Goal: Obtain resource: Download file/media

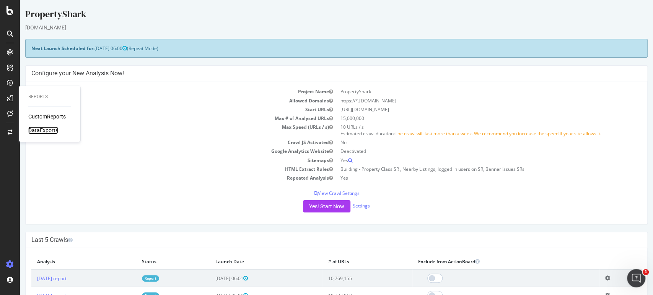
click at [52, 128] on div "DataExports" at bounding box center [43, 131] width 30 height 8
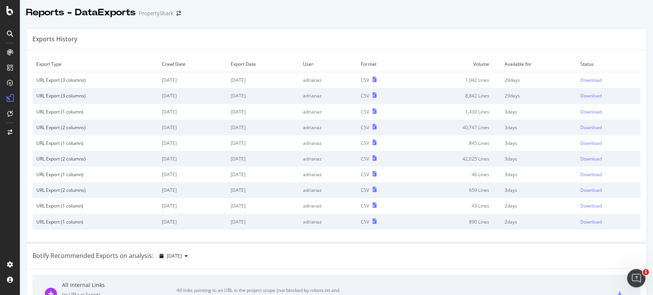
click at [371, 241] on div "Export Type Crawl Date Export Date User Format Volume Available for Status URL …" at bounding box center [336, 146] width 620 height 192
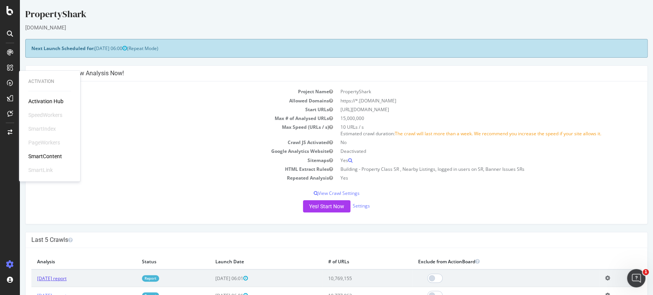
click at [67, 280] on link "[DATE] report" at bounding box center [51, 278] width 29 height 7
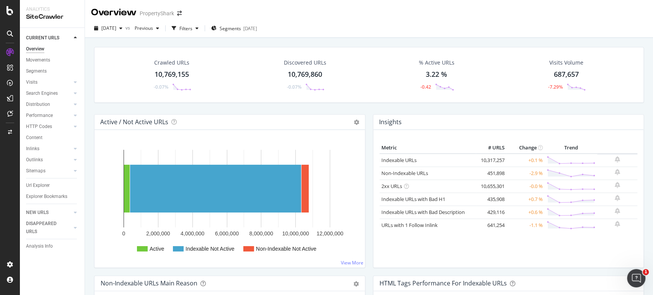
click at [36, 120] on div "Performance" at bounding box center [55, 115] width 59 height 11
click at [74, 127] on icon at bounding box center [75, 126] width 3 height 5
click at [34, 129] on div "HTTP Codes" at bounding box center [39, 127] width 26 height 8
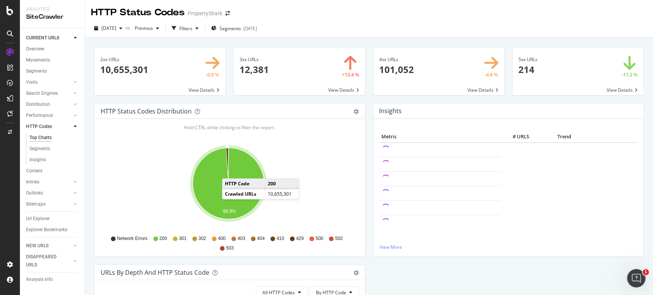
click at [278, 73] on span at bounding box center [299, 71] width 131 height 48
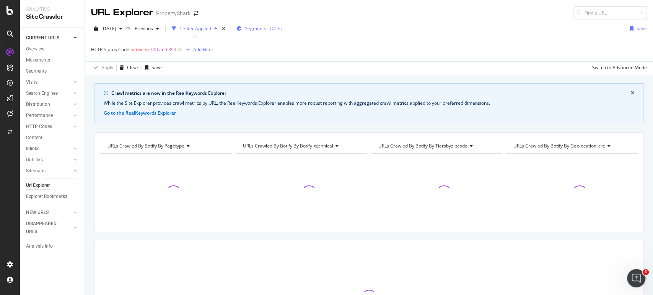
click at [264, 31] on span "Segments" at bounding box center [255, 28] width 21 height 7
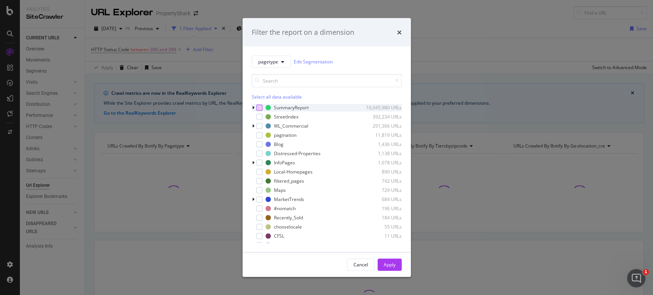
click at [260, 109] on div "modal" at bounding box center [259, 107] width 6 height 6
click at [397, 261] on button "Apply" at bounding box center [390, 265] width 24 height 12
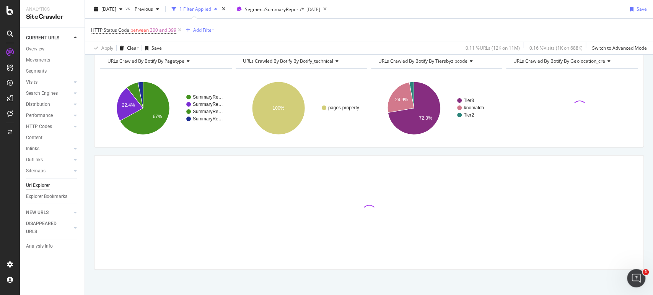
scroll to position [86, 0]
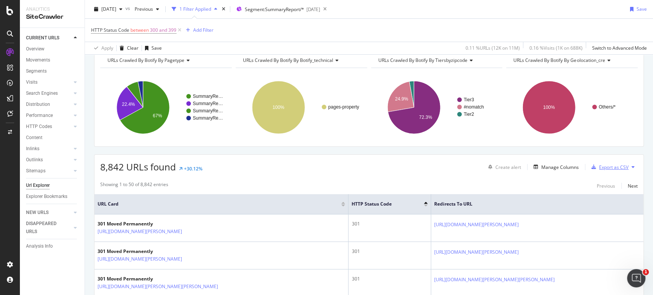
click at [610, 166] on div "Export as CSV" at bounding box center [613, 167] width 29 height 7
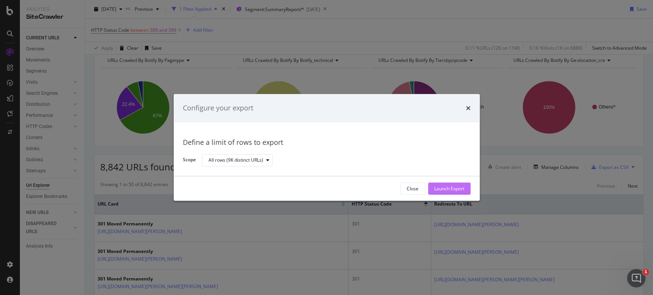
click at [447, 191] on div "Launch Export" at bounding box center [449, 189] width 30 height 7
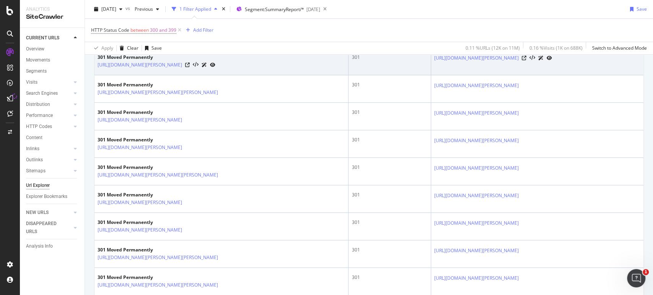
scroll to position [426, 0]
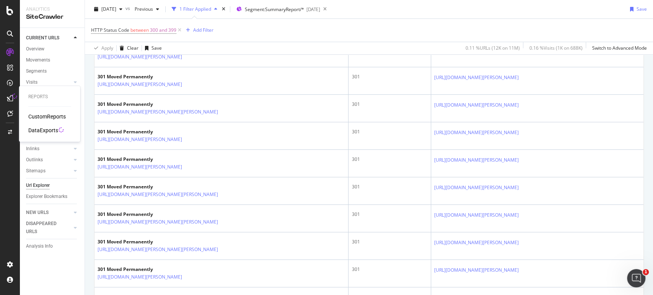
click at [52, 132] on div "DataExports" at bounding box center [43, 131] width 30 height 8
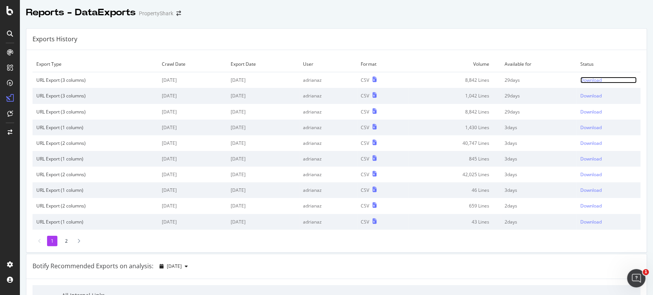
click at [583, 79] on div "Download" at bounding box center [590, 80] width 21 height 7
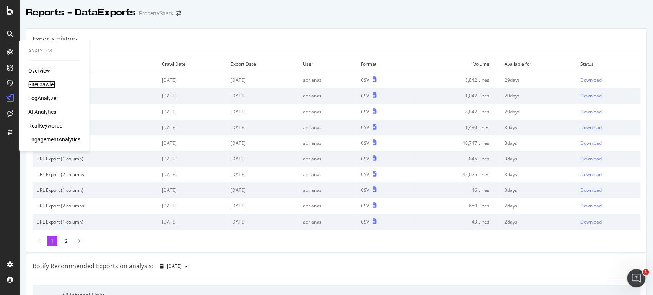
click at [44, 84] on div "SiteCrawler" at bounding box center [41, 85] width 27 height 8
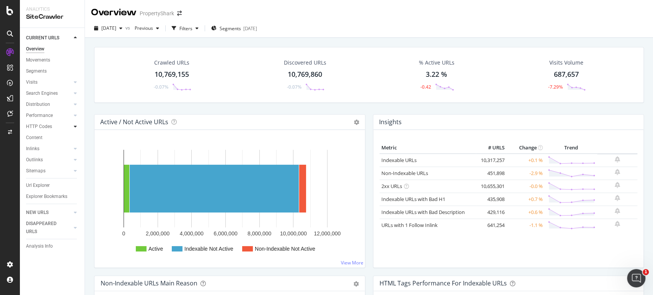
click at [74, 128] on icon at bounding box center [75, 126] width 3 height 5
click at [38, 127] on div "HTTP Codes" at bounding box center [39, 127] width 26 height 8
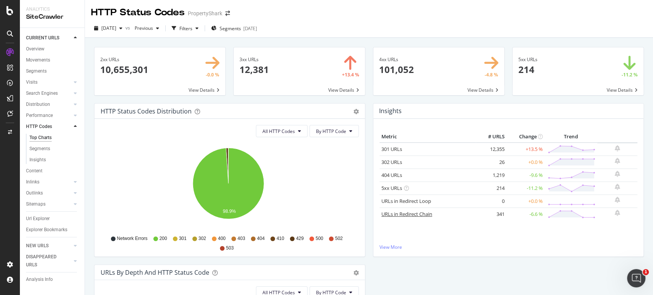
click at [414, 214] on link "URLs in Redirect Chain" at bounding box center [406, 214] width 51 height 7
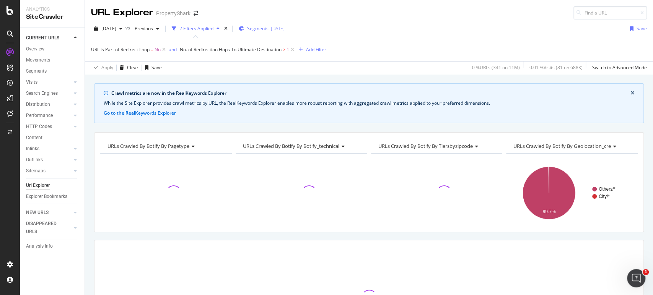
click at [268, 27] on span "Segments" at bounding box center [257, 28] width 21 height 7
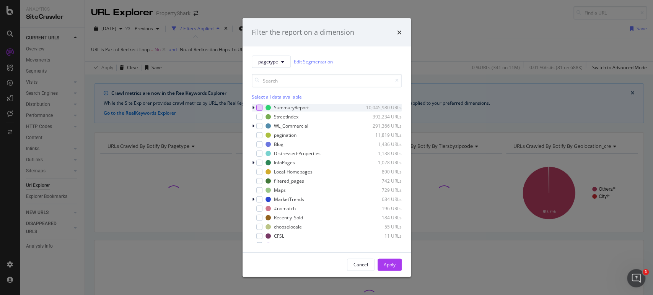
click at [258, 106] on div "modal" at bounding box center [259, 107] width 6 height 6
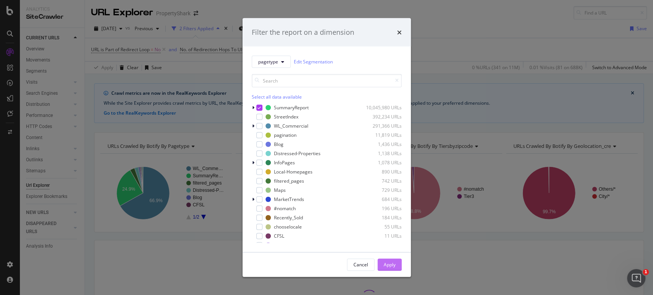
click at [395, 259] on div "Apply" at bounding box center [390, 264] width 12 height 11
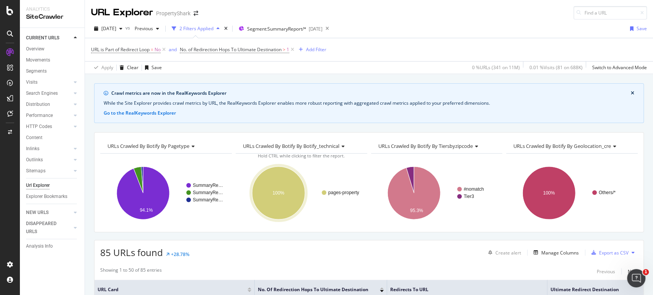
scroll to position [42, 0]
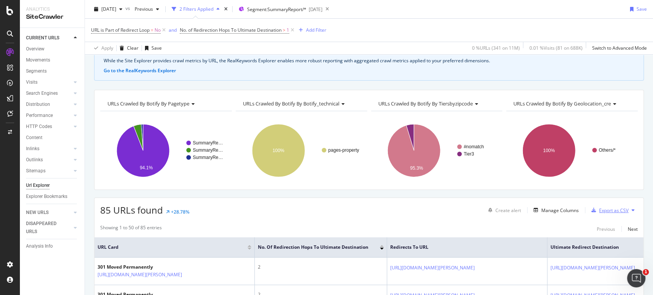
click at [608, 212] on div "Export as CSV" at bounding box center [613, 210] width 29 height 7
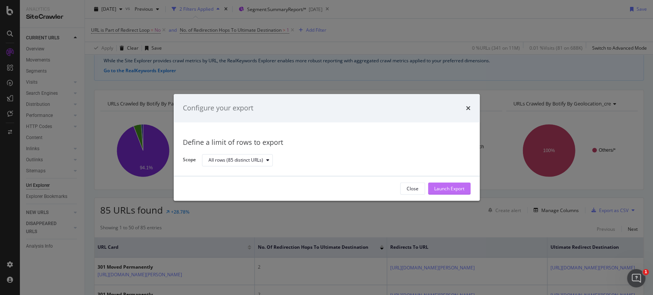
click at [442, 189] on div "Launch Export" at bounding box center [449, 189] width 30 height 7
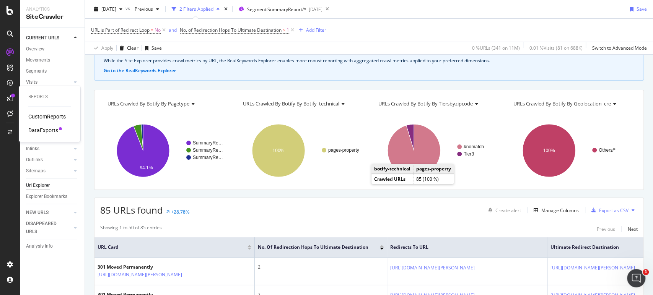
click at [40, 130] on div "DataExports" at bounding box center [43, 131] width 30 height 8
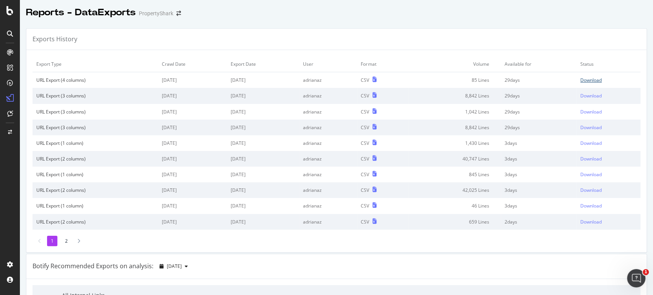
click at [584, 80] on div "Download" at bounding box center [590, 80] width 21 height 7
